Goal: Task Accomplishment & Management: Use online tool/utility

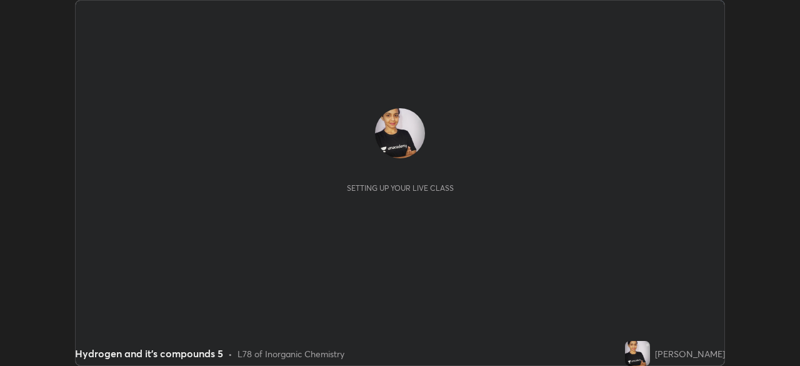
scroll to position [366, 800]
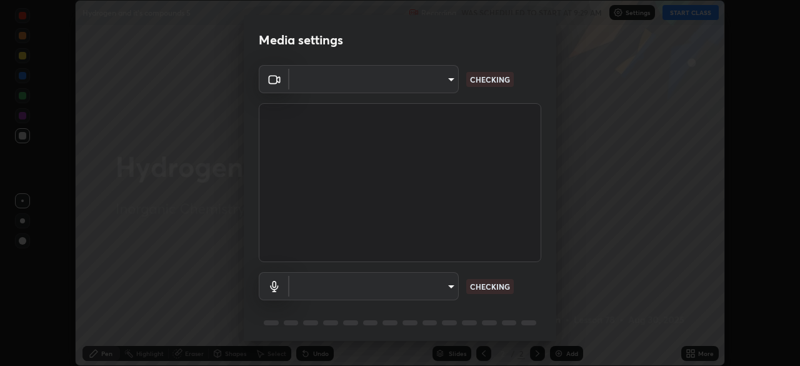
type input "a6ce5b4924889dcddfed81f59147a2770472551f40cadf259e498cfb9fec56f0"
type input "default"
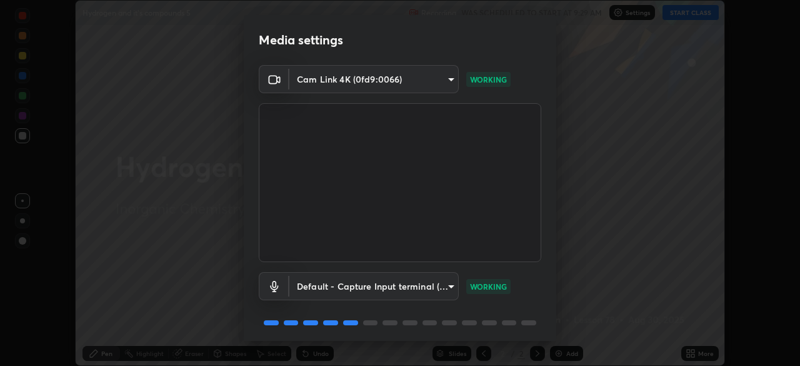
scroll to position [44, 0]
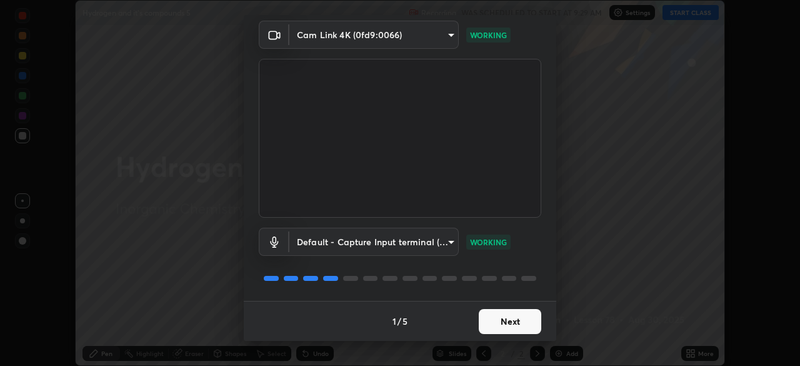
click at [502, 324] on button "Next" at bounding box center [510, 321] width 62 height 25
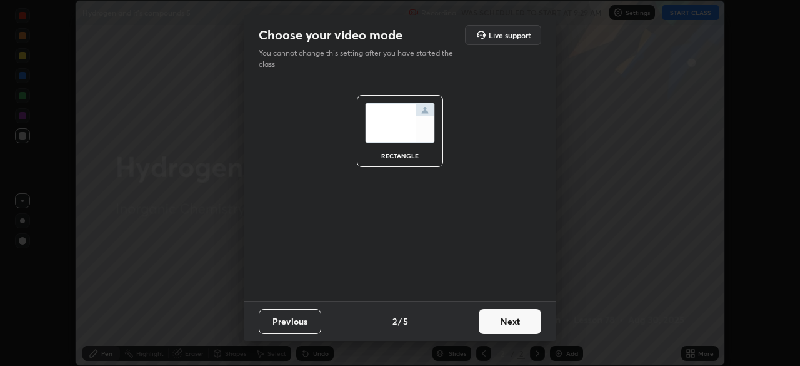
click at [504, 326] on button "Next" at bounding box center [510, 321] width 62 height 25
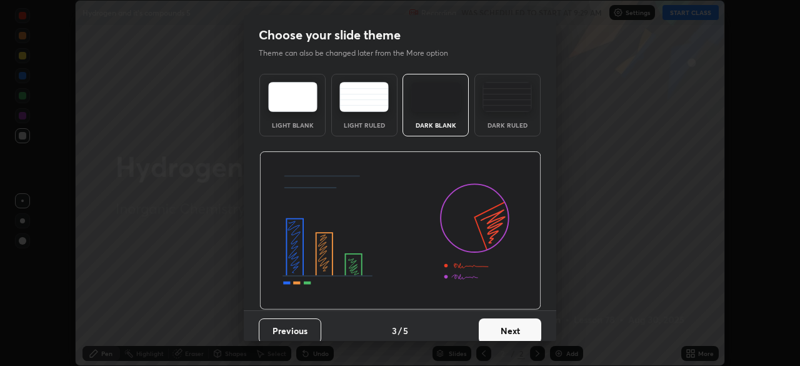
click at [504, 327] on button "Next" at bounding box center [510, 330] width 62 height 25
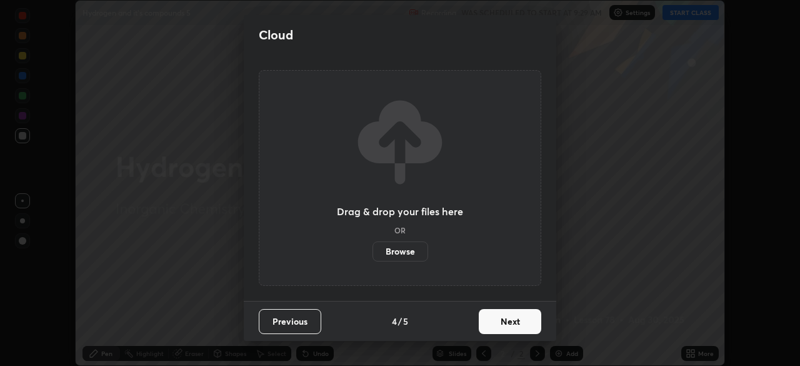
click at [504, 324] on button "Next" at bounding box center [510, 321] width 62 height 25
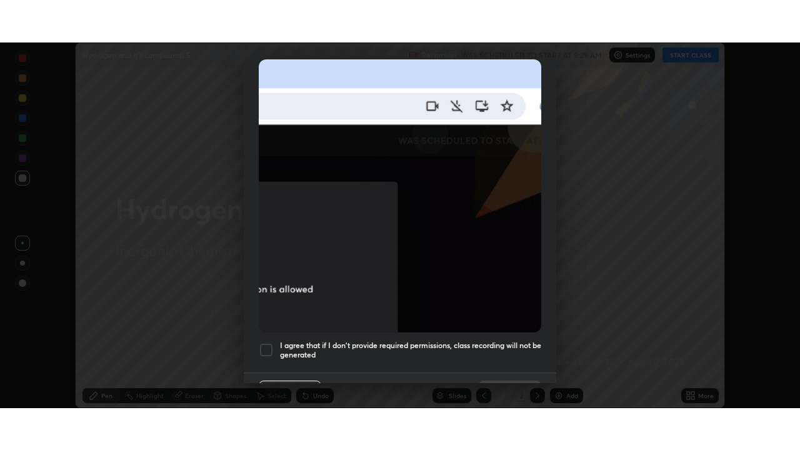
scroll to position [299, 0]
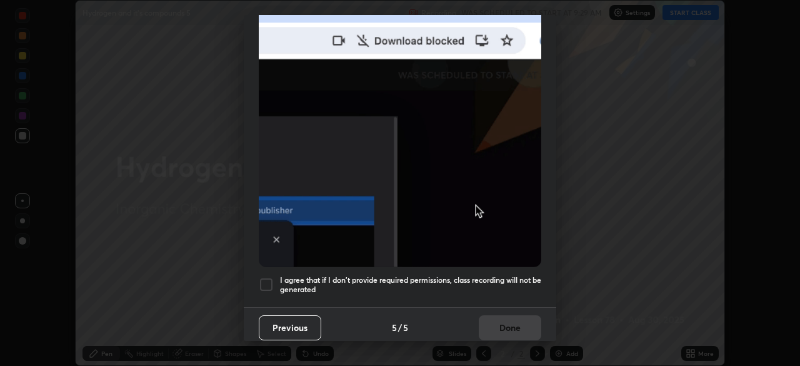
click at [268, 277] on div at bounding box center [266, 284] width 15 height 15
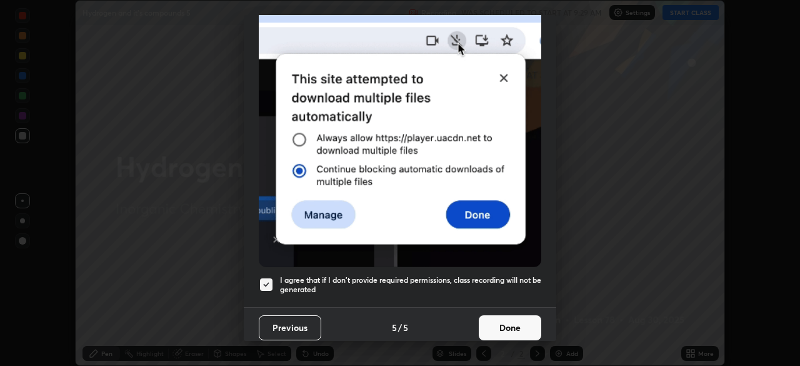
click at [512, 316] on button "Done" at bounding box center [510, 327] width 62 height 25
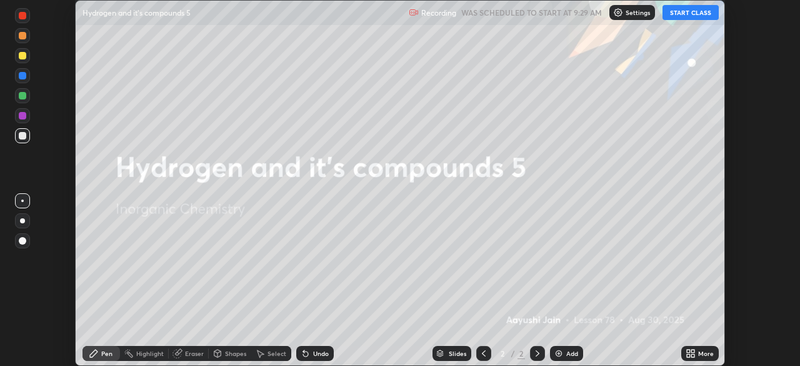
click at [672, 13] on button "START CLASS" at bounding box center [690, 12] width 56 height 15
click at [687, 356] on icon at bounding box center [688, 355] width 3 height 3
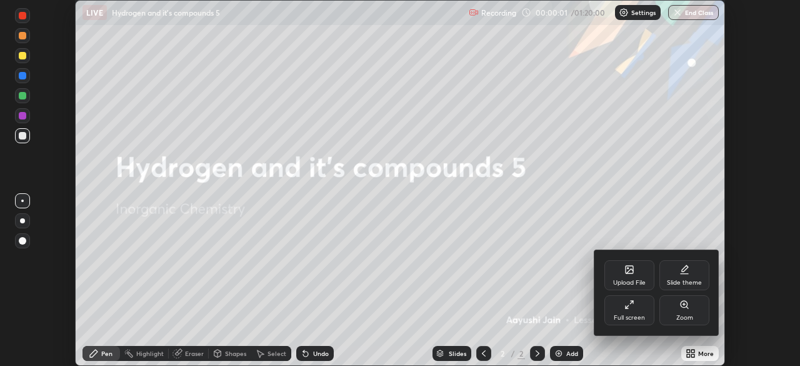
click at [632, 307] on icon at bounding box center [629, 304] width 10 height 10
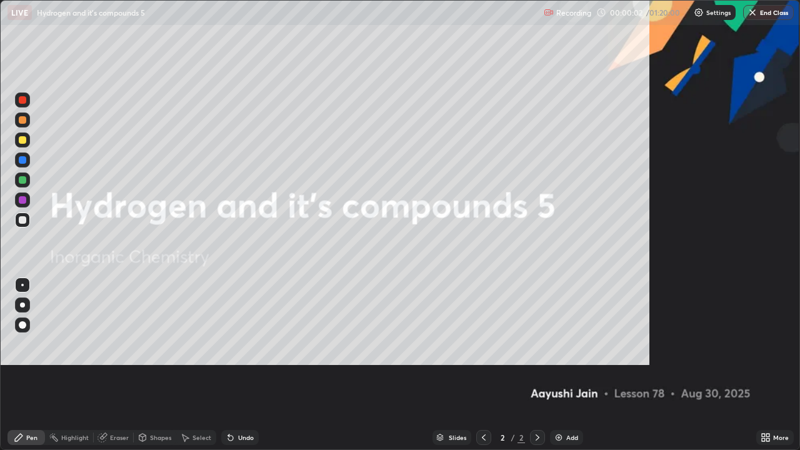
scroll to position [450, 800]
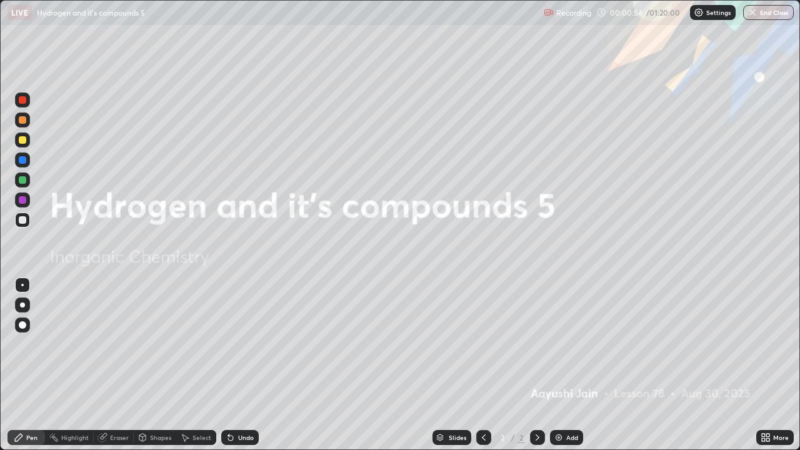
click at [785, 365] on div "More" at bounding box center [781, 437] width 16 height 6
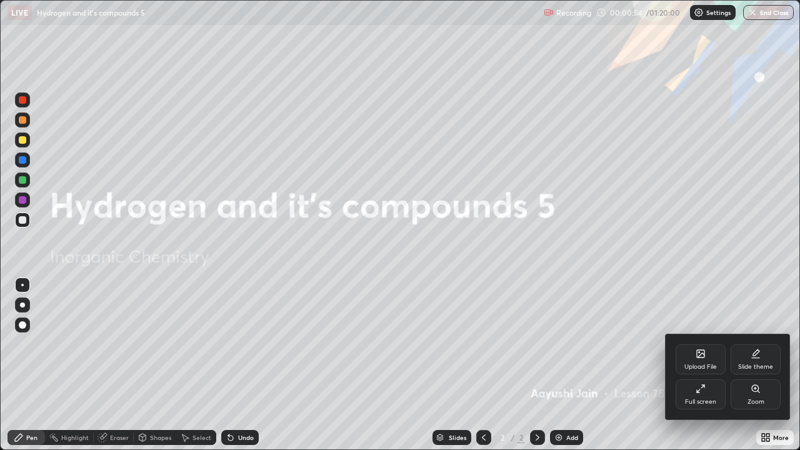
click at [722, 285] on div at bounding box center [400, 225] width 800 height 450
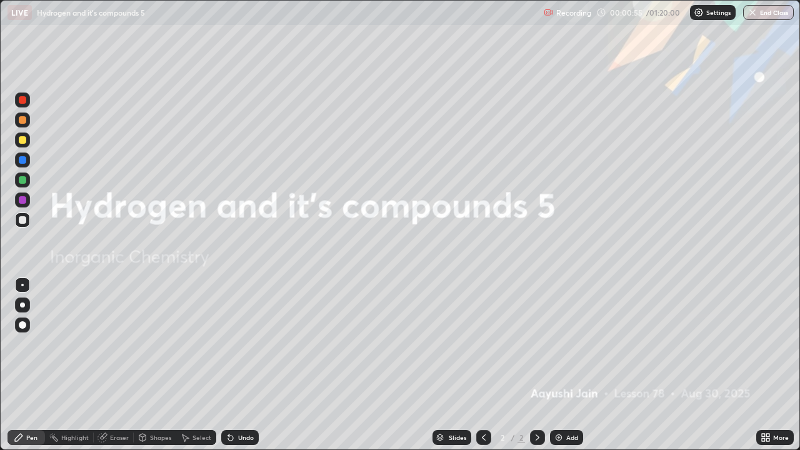
click at [718, 17] on div "Settings" at bounding box center [713, 12] width 46 height 15
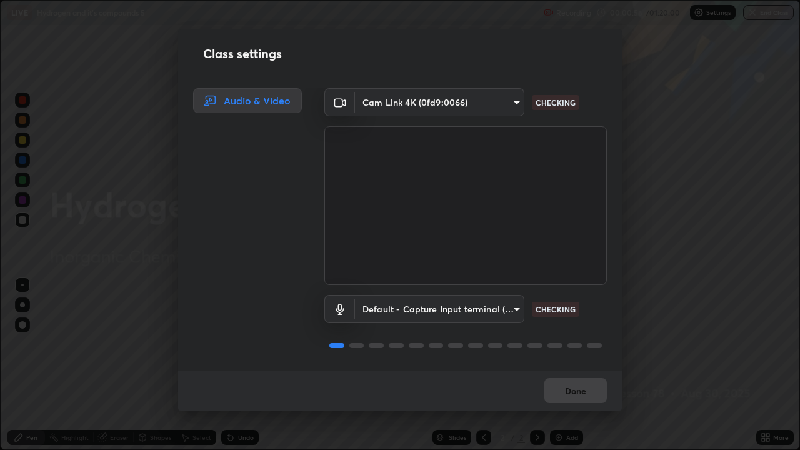
click at [492, 98] on body "Erase all LIVE Hydrogen and it's compounds 5 Recording 00:00:56 / 01:20:00 Sett…" at bounding box center [400, 225] width 800 height 450
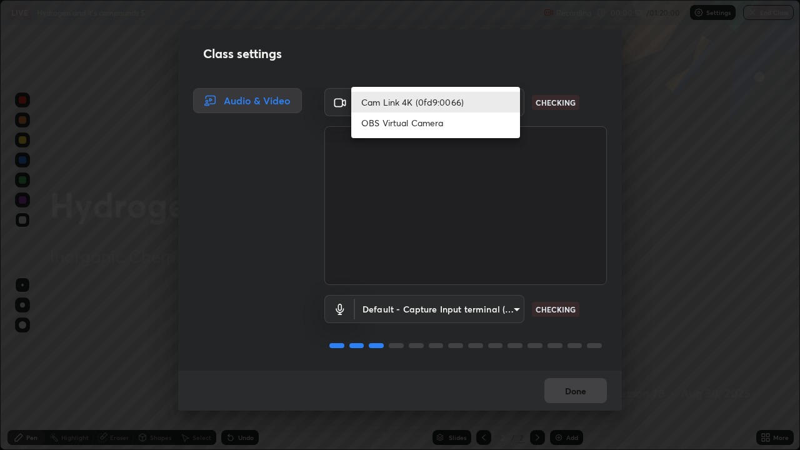
click at [435, 127] on li "OBS Virtual Camera" at bounding box center [435, 122] width 169 height 21
type input "91e77ac2d5f895b7de034188ea114b57184921d1251f25b945ead3daf74f7606"
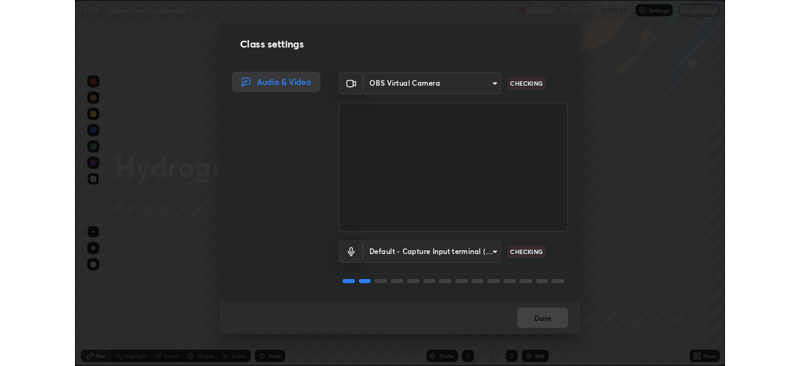
scroll to position [1, 0]
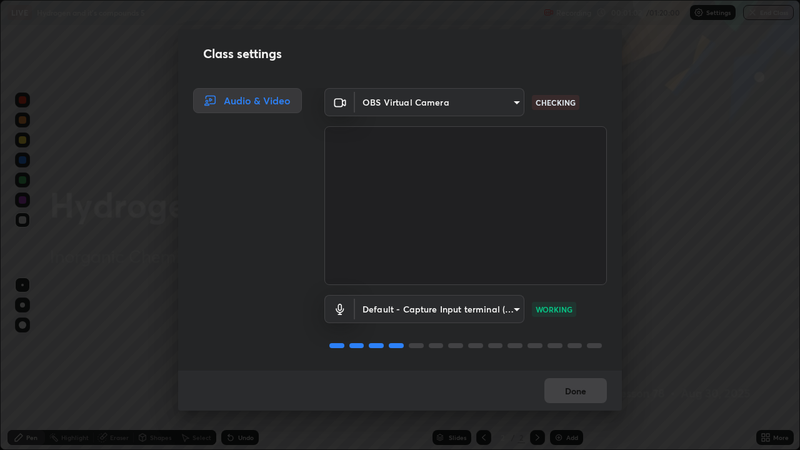
click at [508, 307] on body "Erase all LIVE Hydrogen and it's compounds 5 Recording 00:01:02 / 01:20:00 Sett…" at bounding box center [400, 225] width 800 height 450
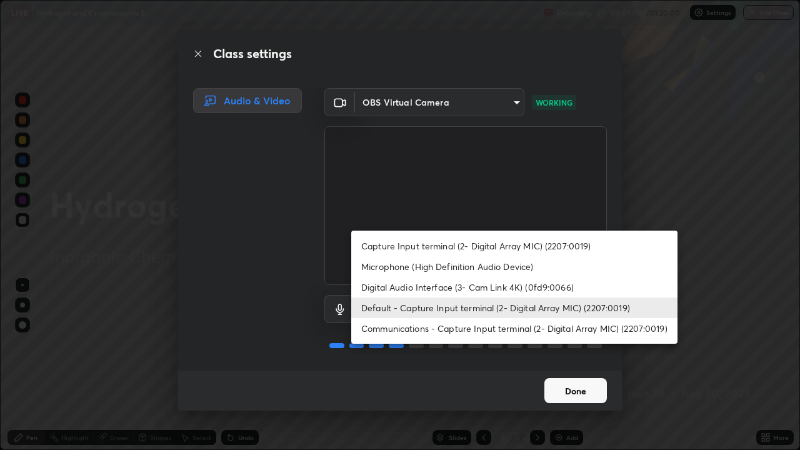
click at [500, 265] on li "Microphone (High Definition Audio Device)" at bounding box center [514, 266] width 326 height 21
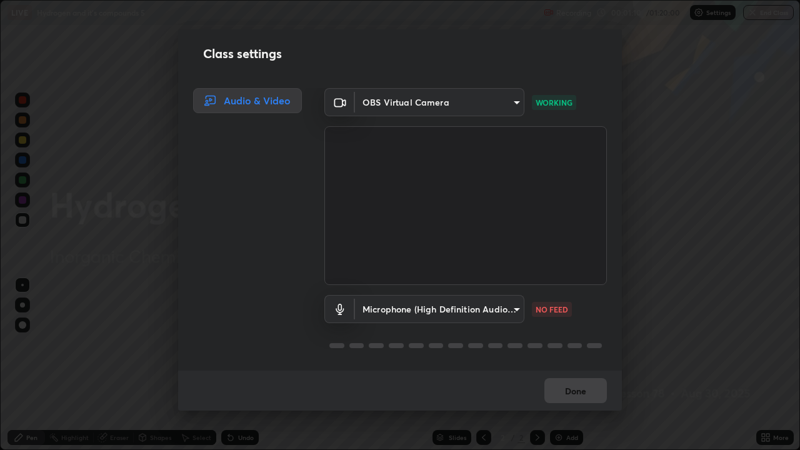
click at [504, 309] on body "Erase all LIVE Hydrogen and it's compounds 5 Recording 00:01:10 / 01:20:00 Sett…" at bounding box center [400, 225] width 800 height 450
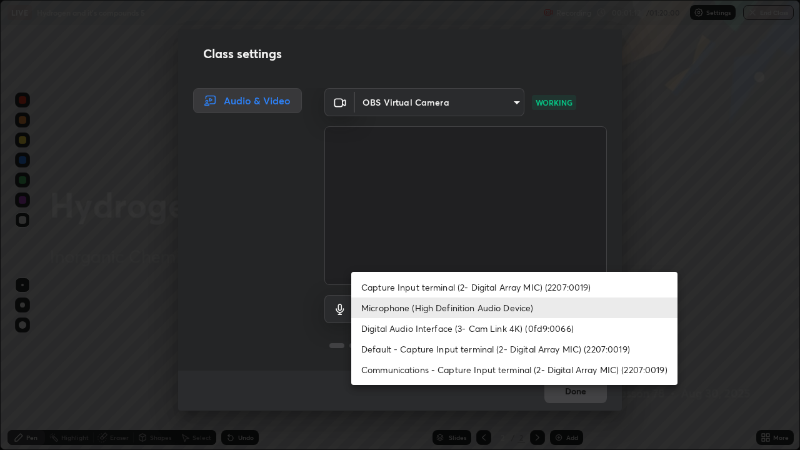
click at [457, 347] on li "Default - Capture Input terminal (2- Digital Array MIC) (2207:0019)" at bounding box center [514, 349] width 326 height 21
type input "default"
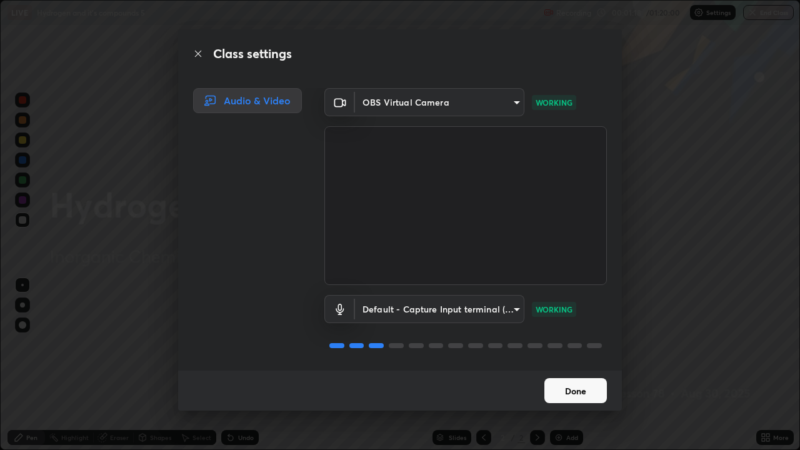
click at [593, 365] on button "Done" at bounding box center [575, 390] width 62 height 25
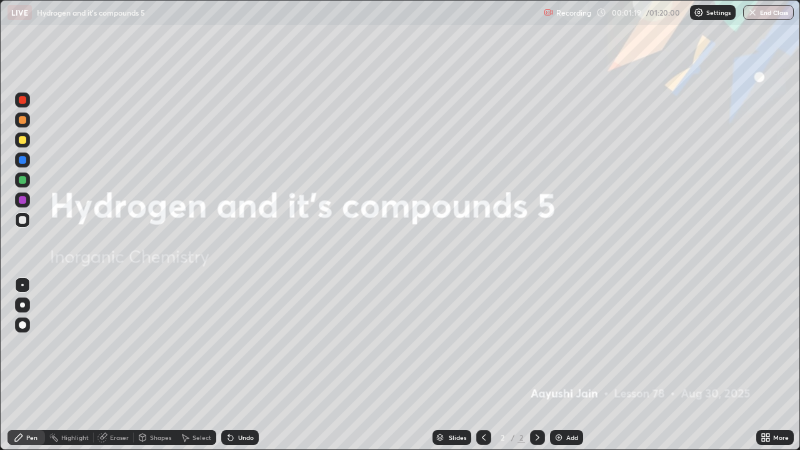
click at [598, 365] on button "Done" at bounding box center [575, 390] width 62 height 25
click at [558, 365] on div "Add" at bounding box center [566, 437] width 33 height 15
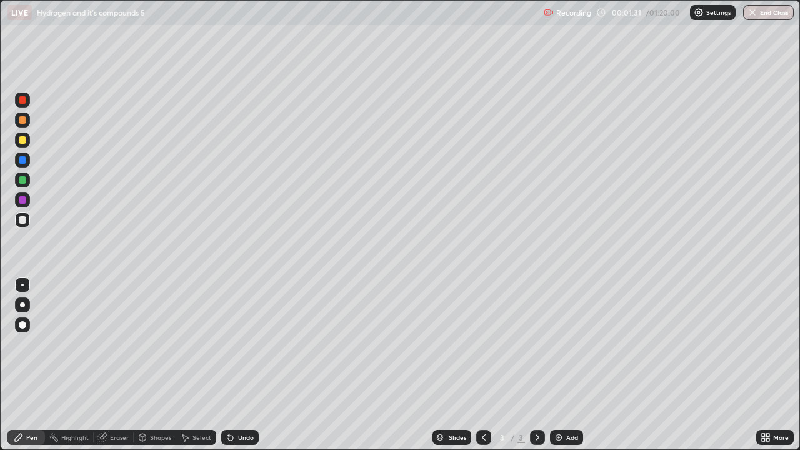
click at [22, 305] on div at bounding box center [22, 304] width 5 height 5
click at [22, 146] on div at bounding box center [22, 139] width 15 height 15
click at [20, 217] on div at bounding box center [22, 219] width 7 height 7
click at [103, 365] on icon at bounding box center [103, 436] width 7 height 6
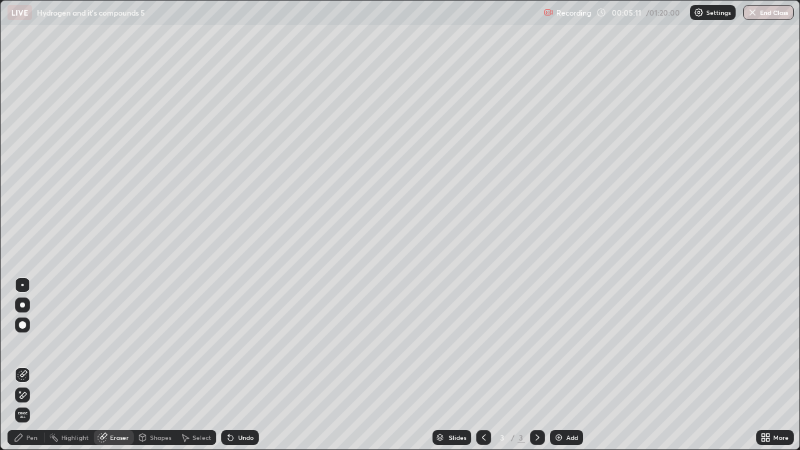
click at [31, 365] on div "Pen" at bounding box center [31, 437] width 11 height 6
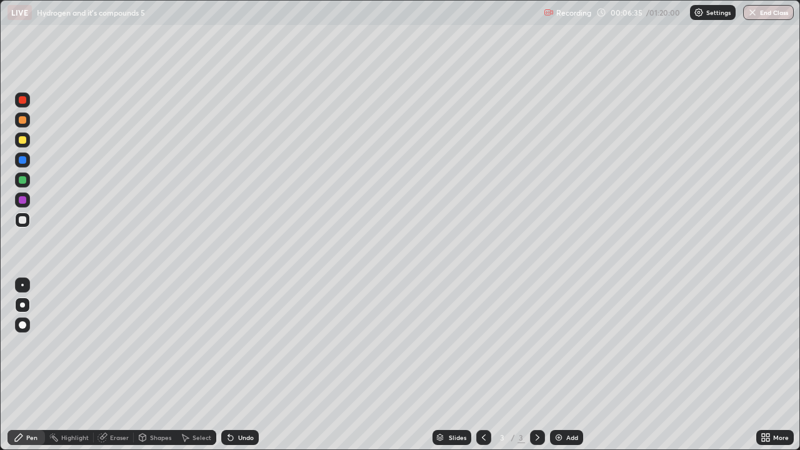
click at [554, 365] on img at bounding box center [559, 437] width 10 height 10
click at [481, 365] on icon at bounding box center [484, 437] width 10 height 10
click at [536, 365] on icon at bounding box center [537, 437] width 10 height 10
click at [479, 365] on icon at bounding box center [484, 437] width 10 height 10
click at [536, 365] on icon at bounding box center [537, 437] width 10 height 10
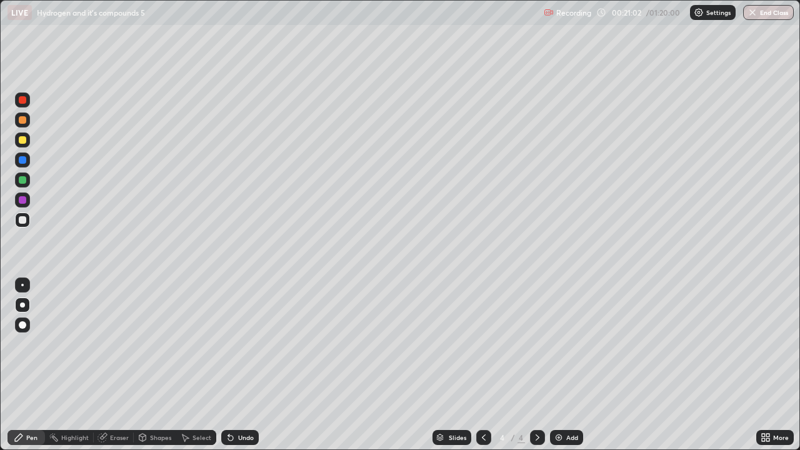
click at [560, 365] on img at bounding box center [559, 437] width 10 height 10
click at [482, 365] on icon at bounding box center [484, 437] width 10 height 10
click at [530, 365] on div at bounding box center [537, 437] width 15 height 15
click at [536, 365] on icon at bounding box center [537, 437] width 4 height 6
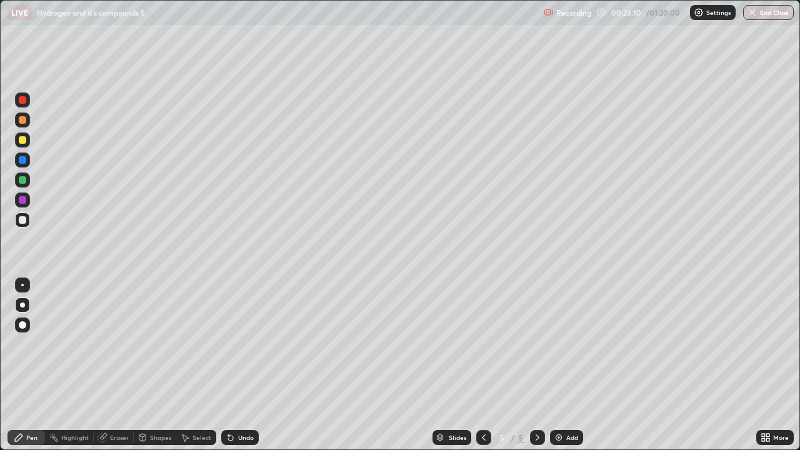
click at [106, 365] on icon at bounding box center [102, 437] width 10 height 10
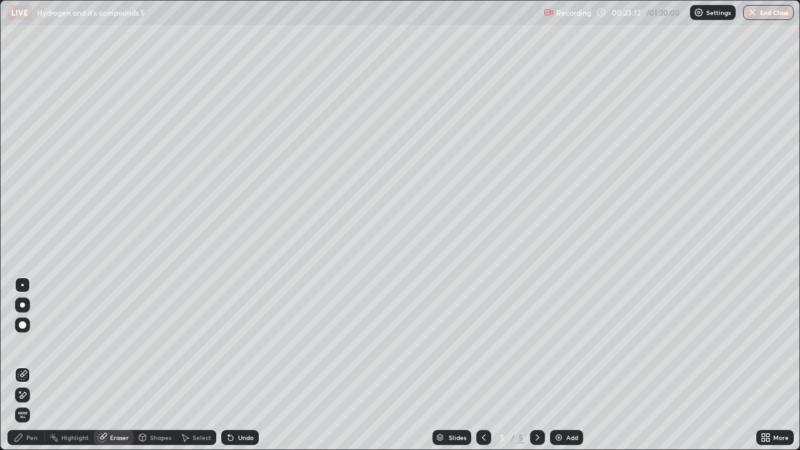
click at [32, 365] on div "Pen" at bounding box center [31, 437] width 11 height 6
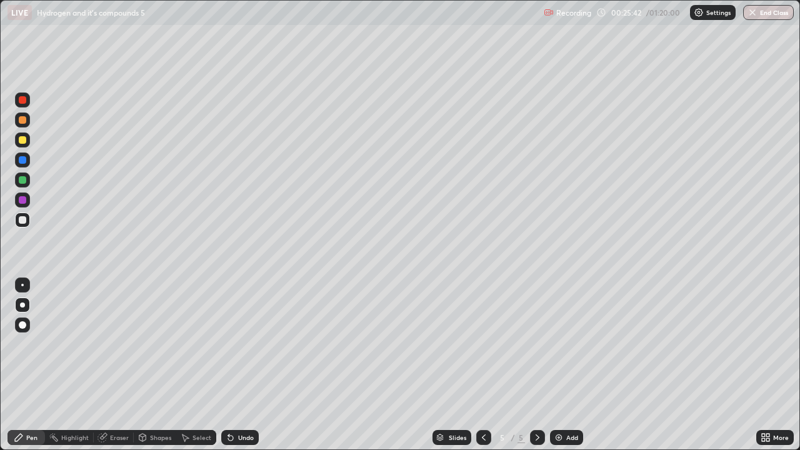
click at [562, 365] on img at bounding box center [559, 437] width 10 height 10
click at [25, 146] on div at bounding box center [22, 139] width 15 height 15
click at [113, 365] on div "Eraser" at bounding box center [119, 437] width 19 height 6
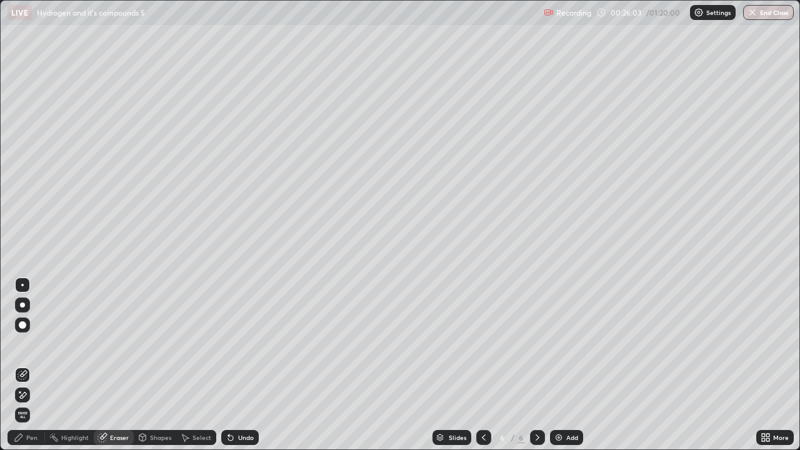
click at [36, 365] on div "Pen" at bounding box center [31, 437] width 11 height 6
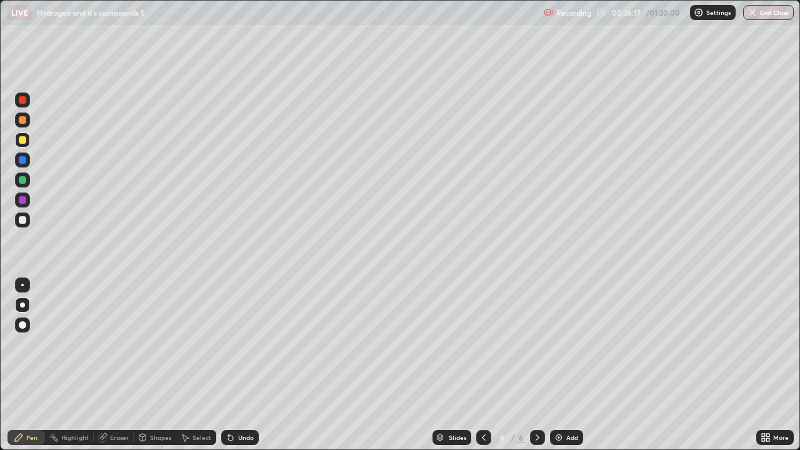
click at [23, 220] on div at bounding box center [22, 219] width 7 height 7
click at [117, 365] on div "Eraser" at bounding box center [119, 437] width 19 height 6
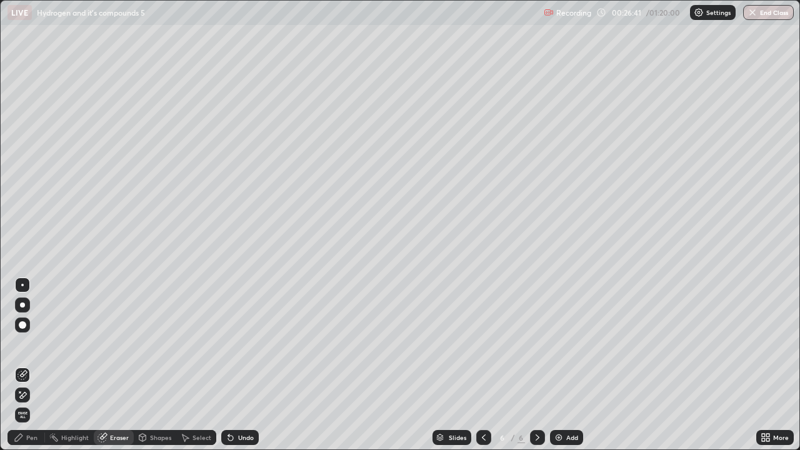
click at [39, 365] on div "Pen" at bounding box center [25, 437] width 37 height 15
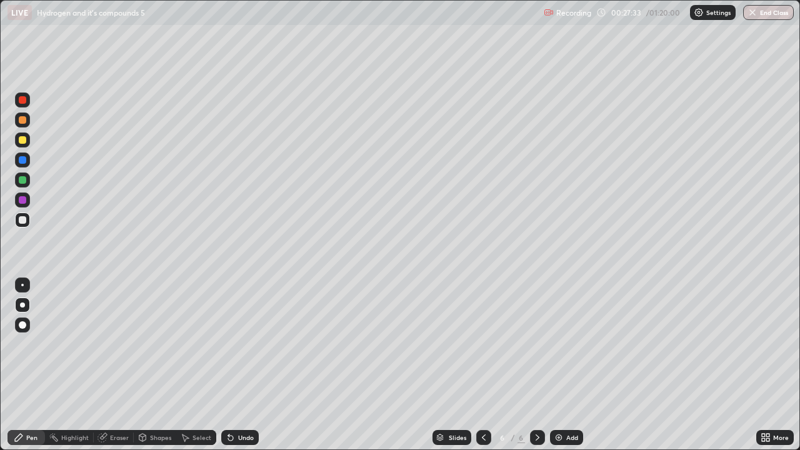
click at [22, 141] on div at bounding box center [22, 139] width 7 height 7
click at [16, 226] on div at bounding box center [22, 219] width 15 height 15
click at [119, 365] on div "Eraser" at bounding box center [119, 437] width 19 height 6
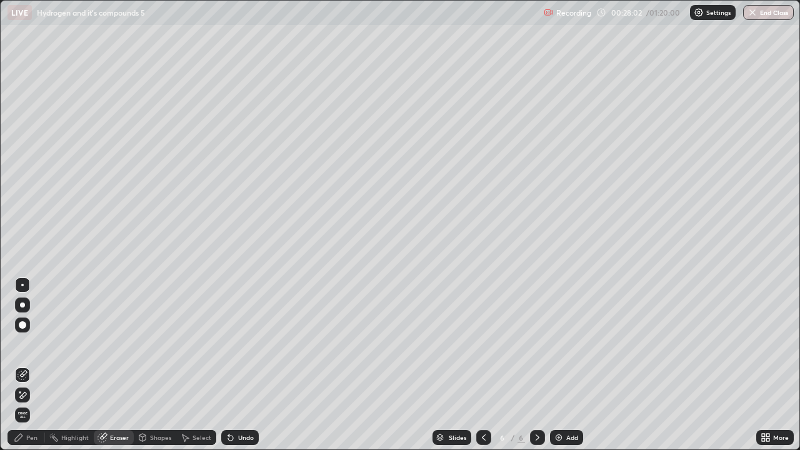
click at [32, 365] on div "Pen" at bounding box center [31, 437] width 11 height 6
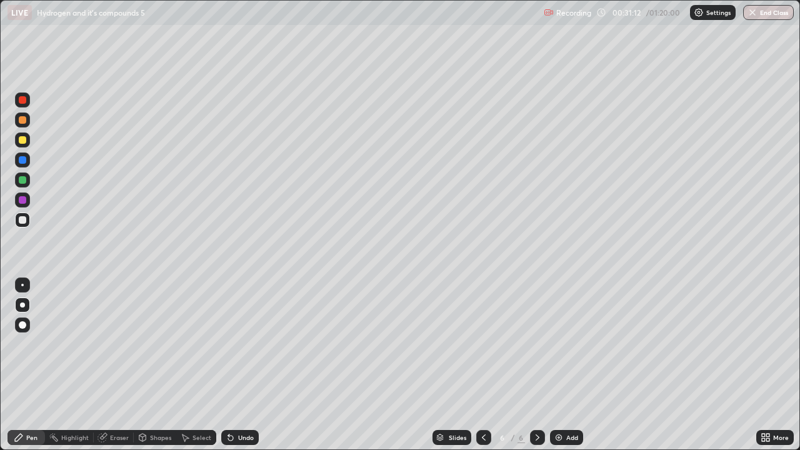
click at [484, 365] on icon at bounding box center [484, 437] width 10 height 10
click at [540, 365] on icon at bounding box center [537, 437] width 10 height 10
click at [559, 365] on div "Add" at bounding box center [566, 437] width 33 height 15
click at [558, 365] on img at bounding box center [559, 437] width 10 height 10
click at [110, 365] on div "Eraser" at bounding box center [119, 437] width 19 height 6
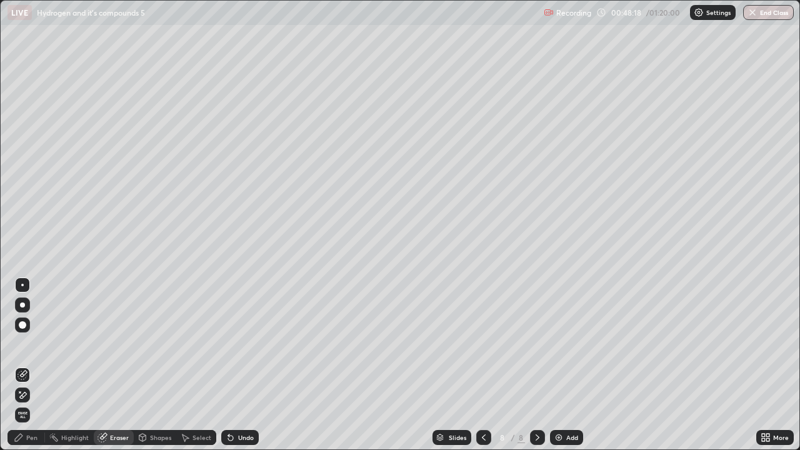
click at [39, 365] on div "Pen" at bounding box center [25, 437] width 37 height 15
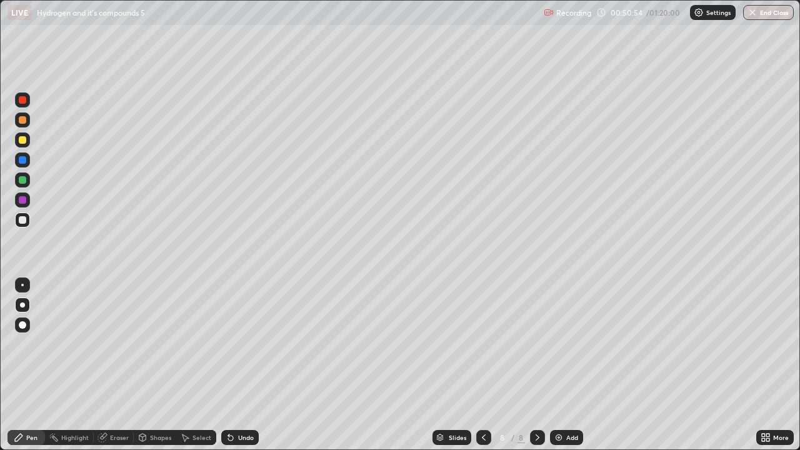
click at [559, 365] on img at bounding box center [559, 437] width 10 height 10
click at [21, 143] on div at bounding box center [22, 139] width 7 height 7
click at [22, 223] on div at bounding box center [22, 219] width 7 height 7
click at [110, 365] on div "Eraser" at bounding box center [119, 437] width 19 height 6
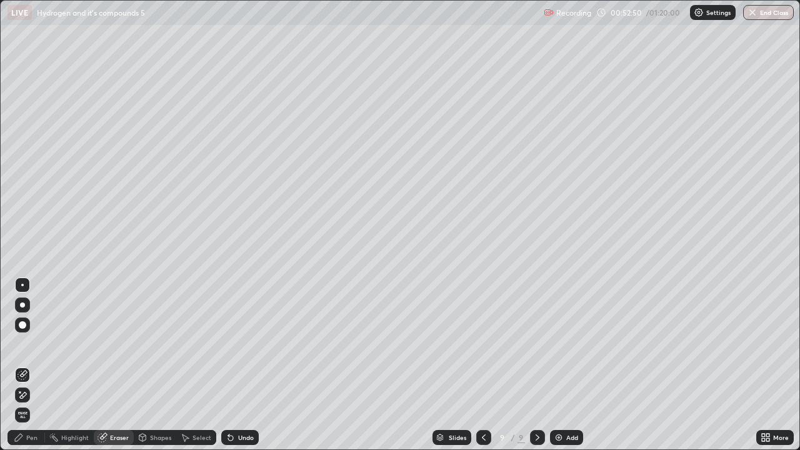
click at [32, 365] on div "Pen" at bounding box center [31, 437] width 11 height 6
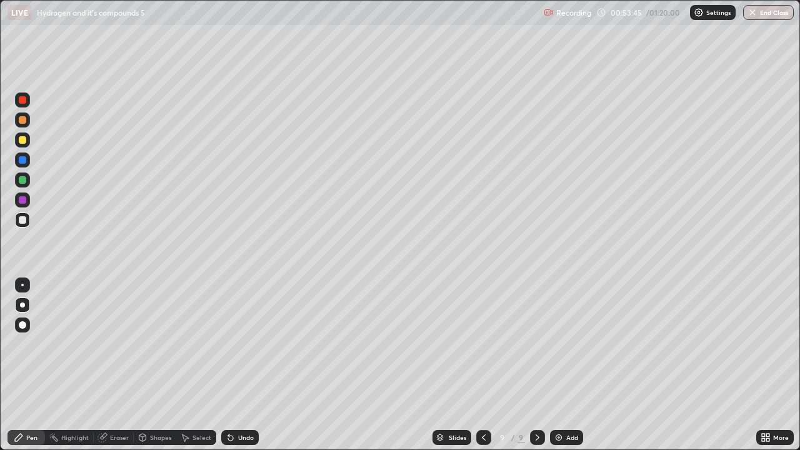
click at [112, 365] on div "Eraser" at bounding box center [119, 437] width 19 height 6
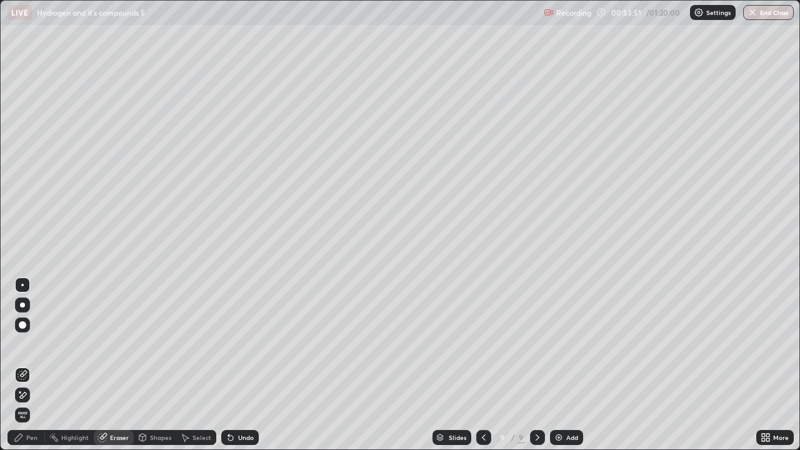
click at [32, 365] on div "Pen" at bounding box center [31, 437] width 11 height 6
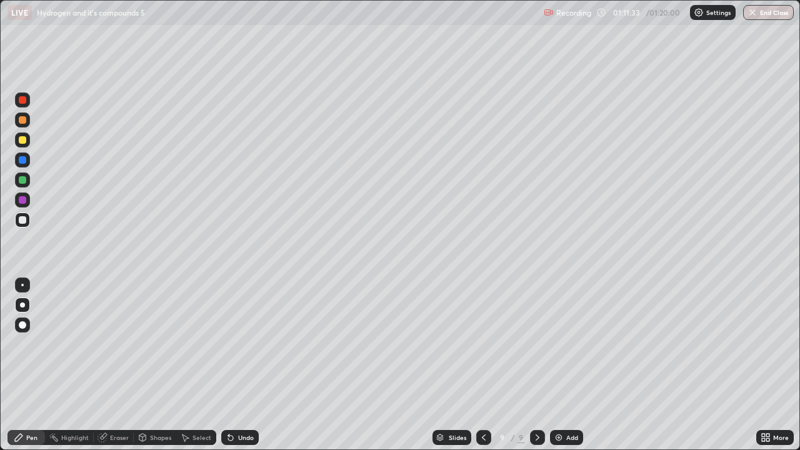
click at [762, 15] on button "End Class" at bounding box center [768, 12] width 51 height 15
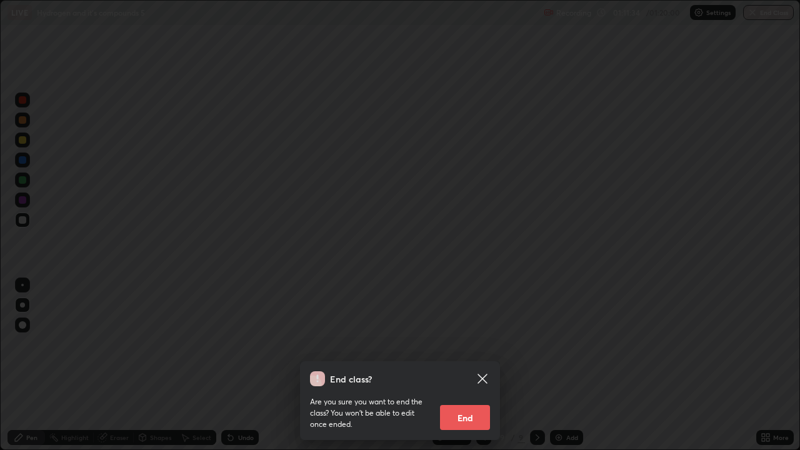
click at [470, 365] on button "End" at bounding box center [465, 417] width 50 height 25
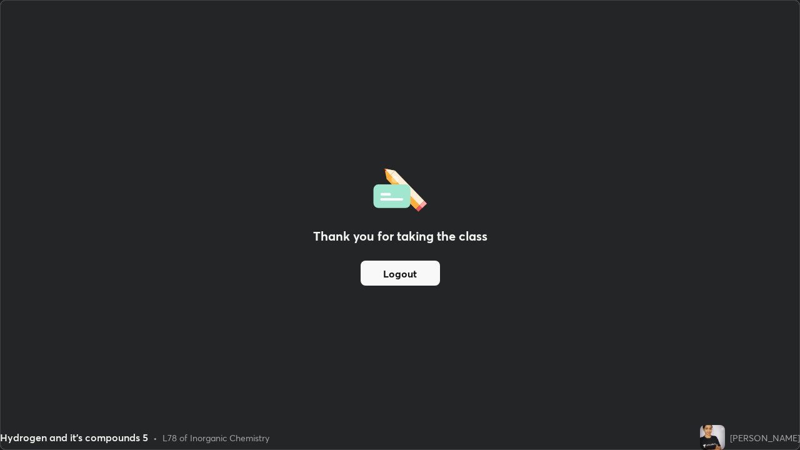
click at [396, 267] on button "Logout" at bounding box center [400, 273] width 79 height 25
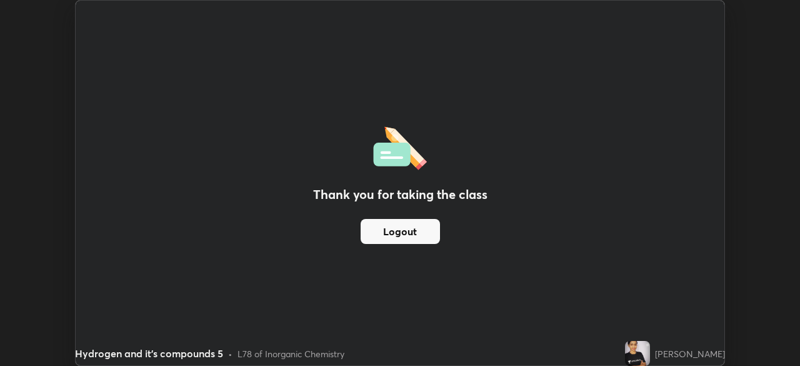
scroll to position [62117, 61682]
click at [421, 44] on div "Thank you for taking the class Logout" at bounding box center [400, 183] width 649 height 364
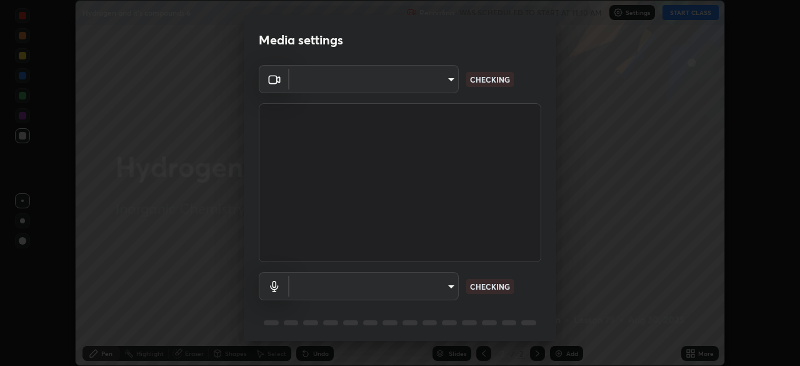
scroll to position [44, 0]
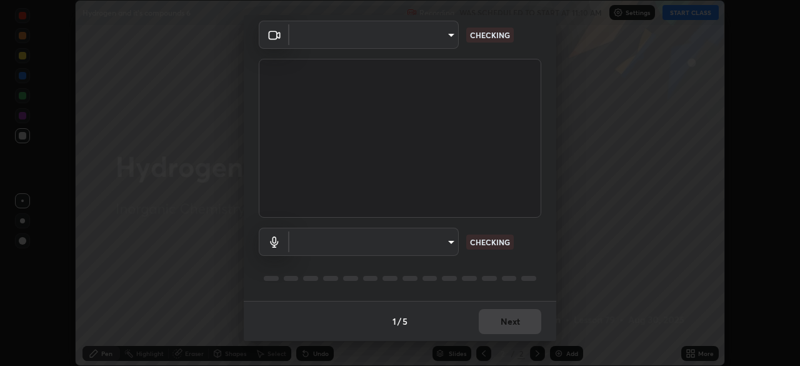
type input "91e77ac2d5f895b7de034188ea114b57184921d1251f25b945ead3daf74f7606"
type input "default"
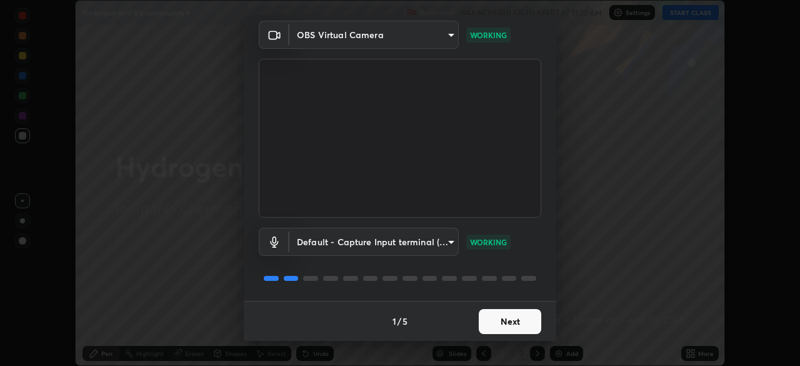
click at [503, 322] on button "Next" at bounding box center [510, 321] width 62 height 25
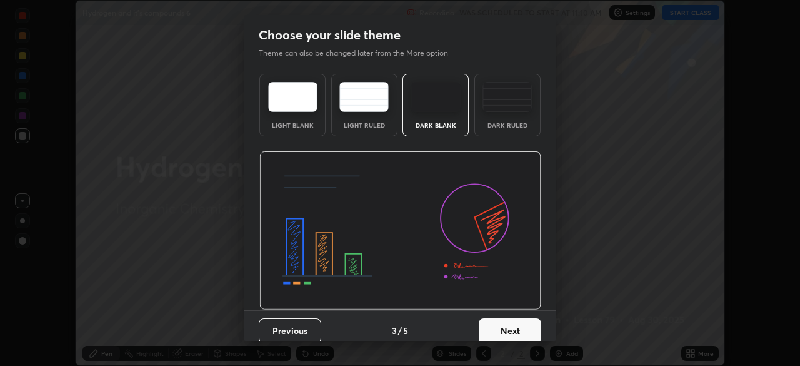
click at [505, 324] on button "Next" at bounding box center [510, 330] width 62 height 25
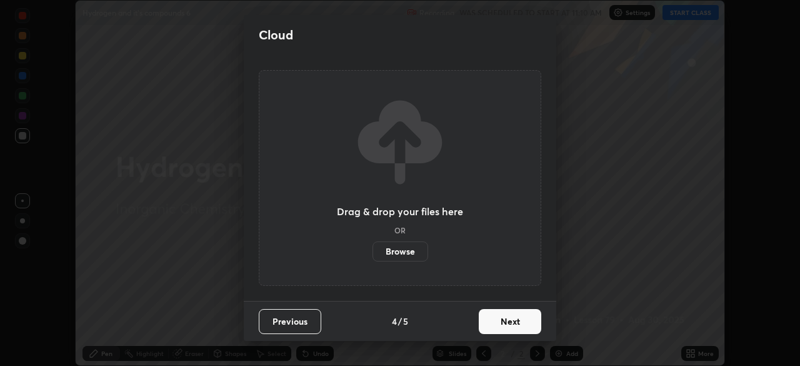
click at [505, 324] on button "Next" at bounding box center [510, 321] width 62 height 25
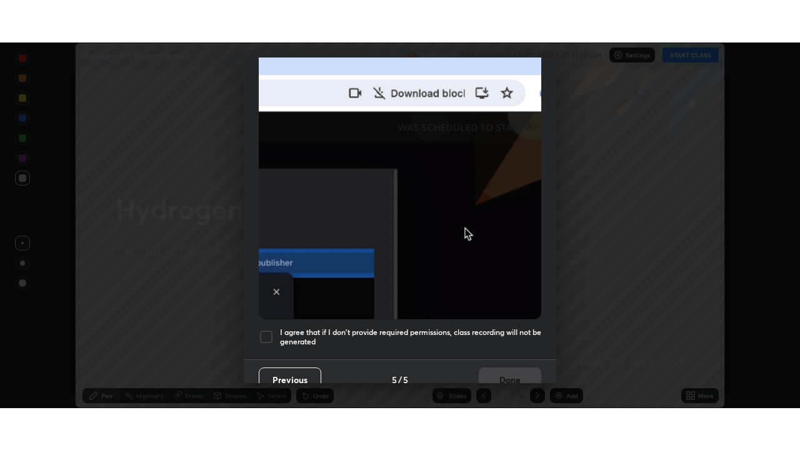
scroll to position [299, 0]
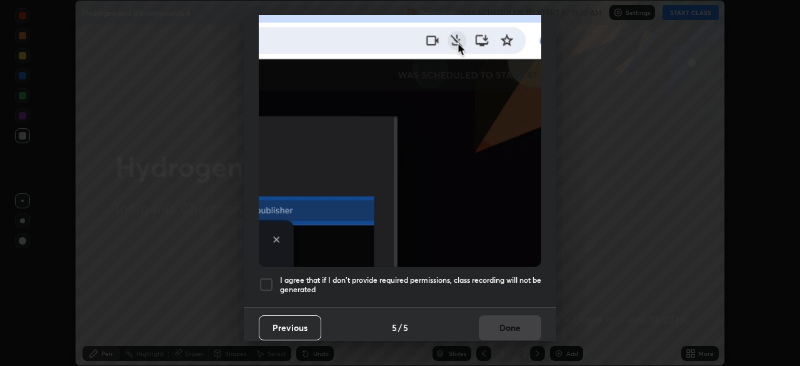
click at [269, 281] on div at bounding box center [266, 284] width 15 height 15
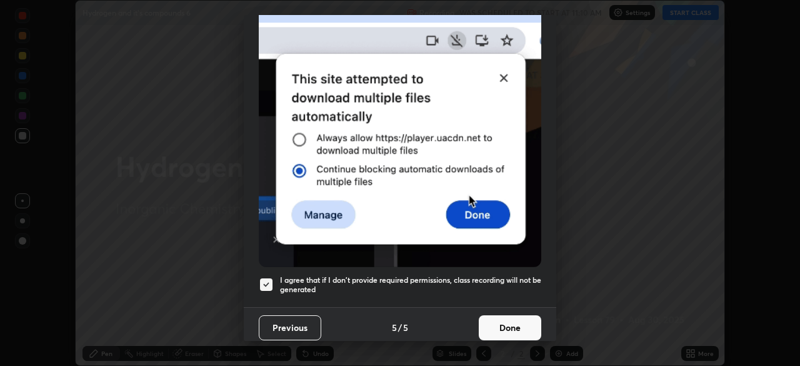
click at [499, 315] on button "Done" at bounding box center [510, 327] width 62 height 25
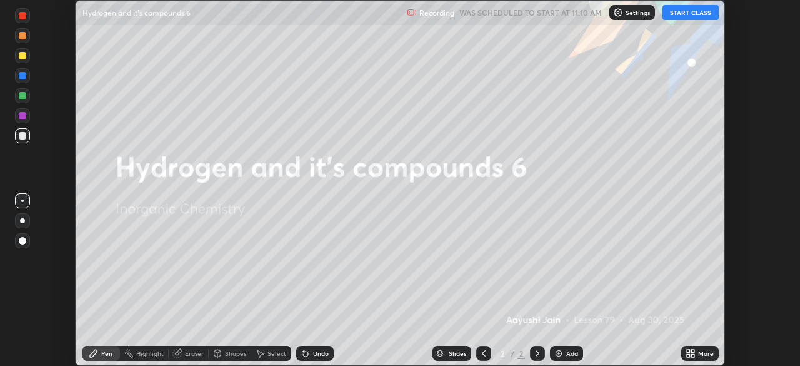
click at [674, 11] on button "START CLASS" at bounding box center [690, 12] width 56 height 15
click at [688, 355] on icon at bounding box center [688, 355] width 3 height 3
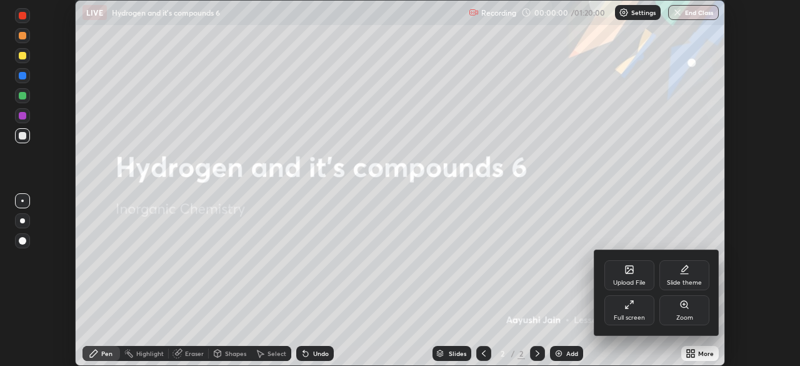
click at [641, 315] on div "Full screen" at bounding box center [629, 317] width 31 height 6
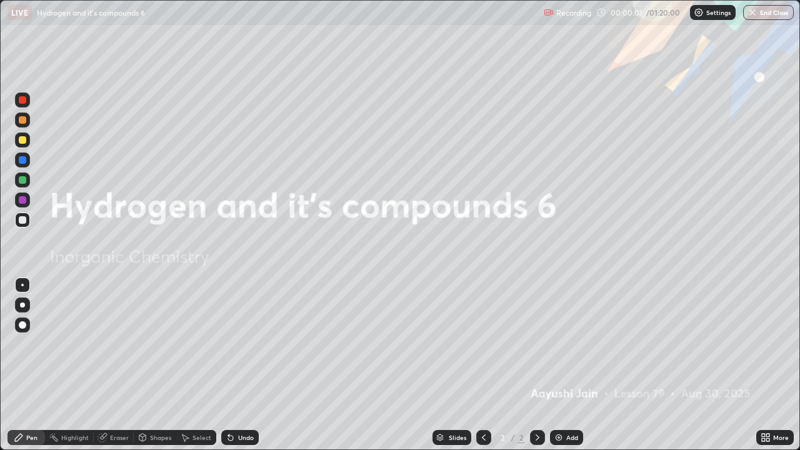
scroll to position [450, 800]
click at [560, 365] on img at bounding box center [559, 437] width 10 height 10
